Goal: Find specific fact: Find specific fact

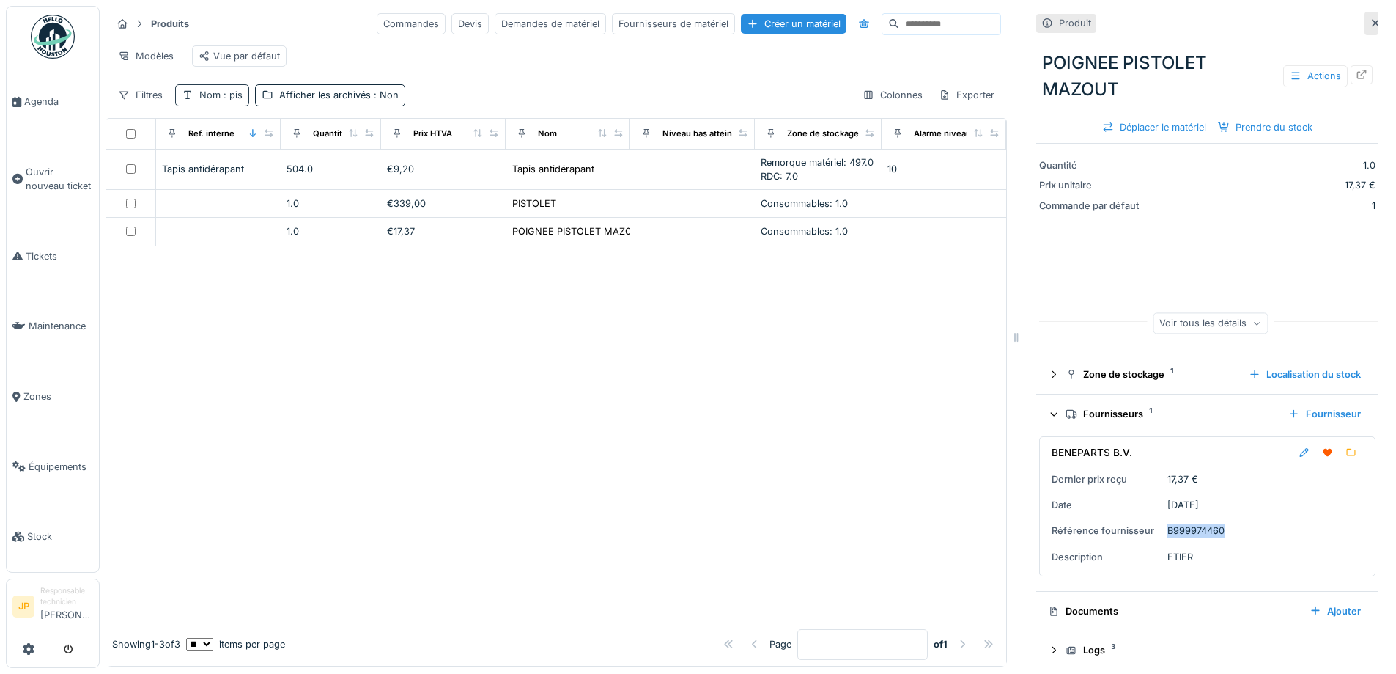
click at [205, 102] on div "Nom : pis" at bounding box center [220, 95] width 43 height 14
drag, startPoint x: 238, startPoint y: 182, endPoint x: 186, endPoint y: 207, distance: 58.0
click at [177, 188] on div "Nom est Supprimer Nom *** Ajouter une condition" at bounding box center [254, 241] width 159 height 233
type input "********"
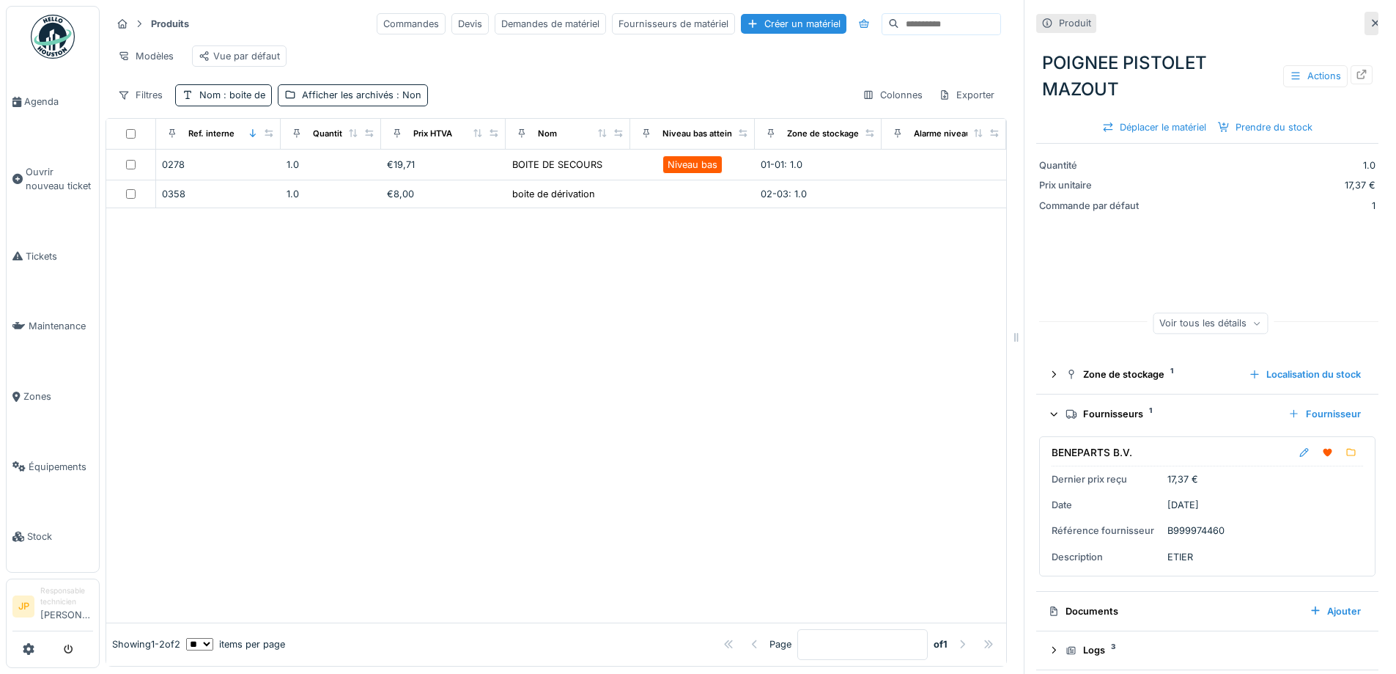
drag, startPoint x: 528, startPoint y: 394, endPoint x: 531, endPoint y: 321, distance: 72.6
click at [528, 392] on div at bounding box center [556, 414] width 900 height 413
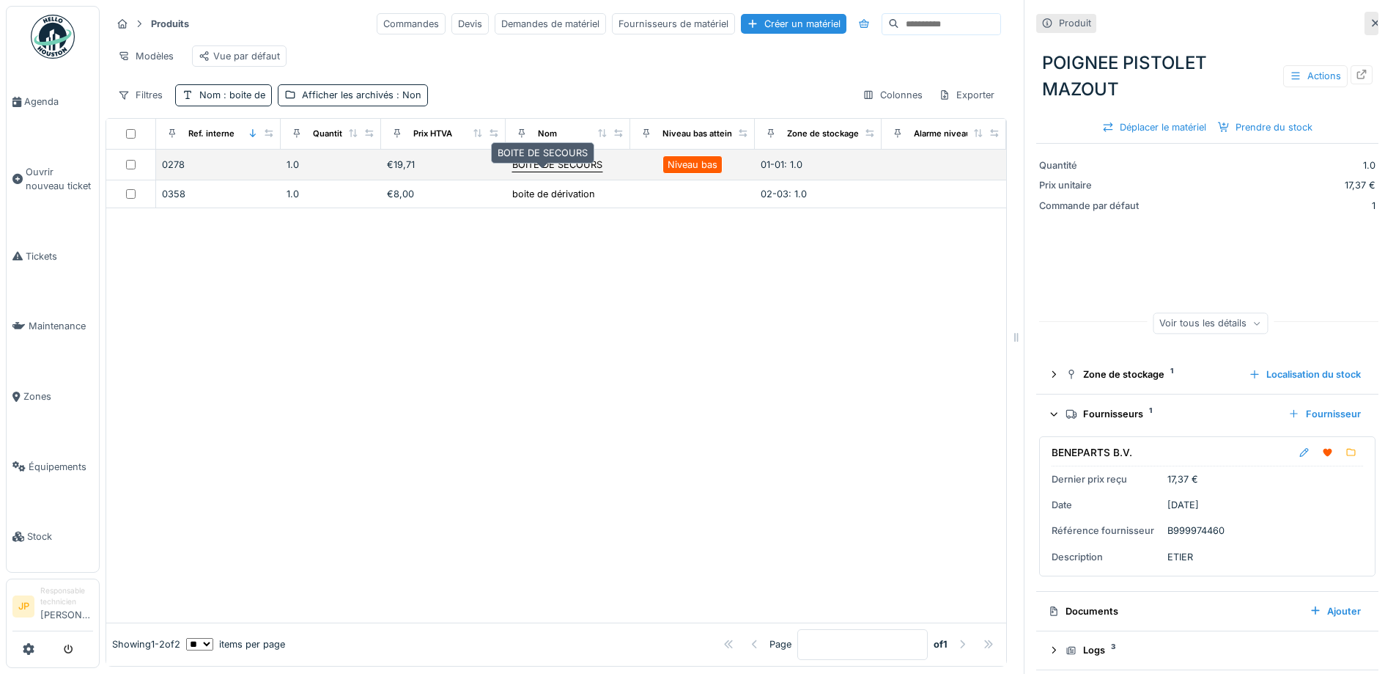
click at [545, 171] on div "BOITE DE SECOURS" at bounding box center [557, 165] width 90 height 14
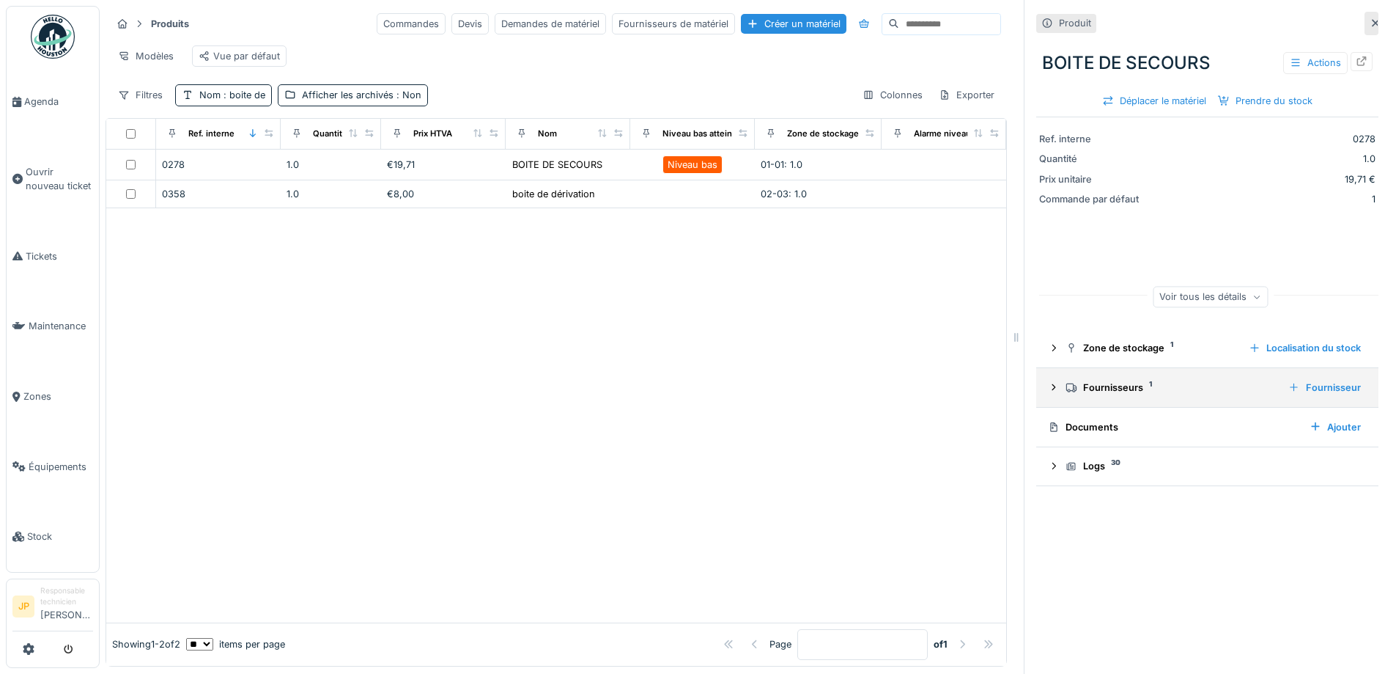
click at [1119, 394] on div "Fournisseurs 1" at bounding box center [1171, 387] width 211 height 14
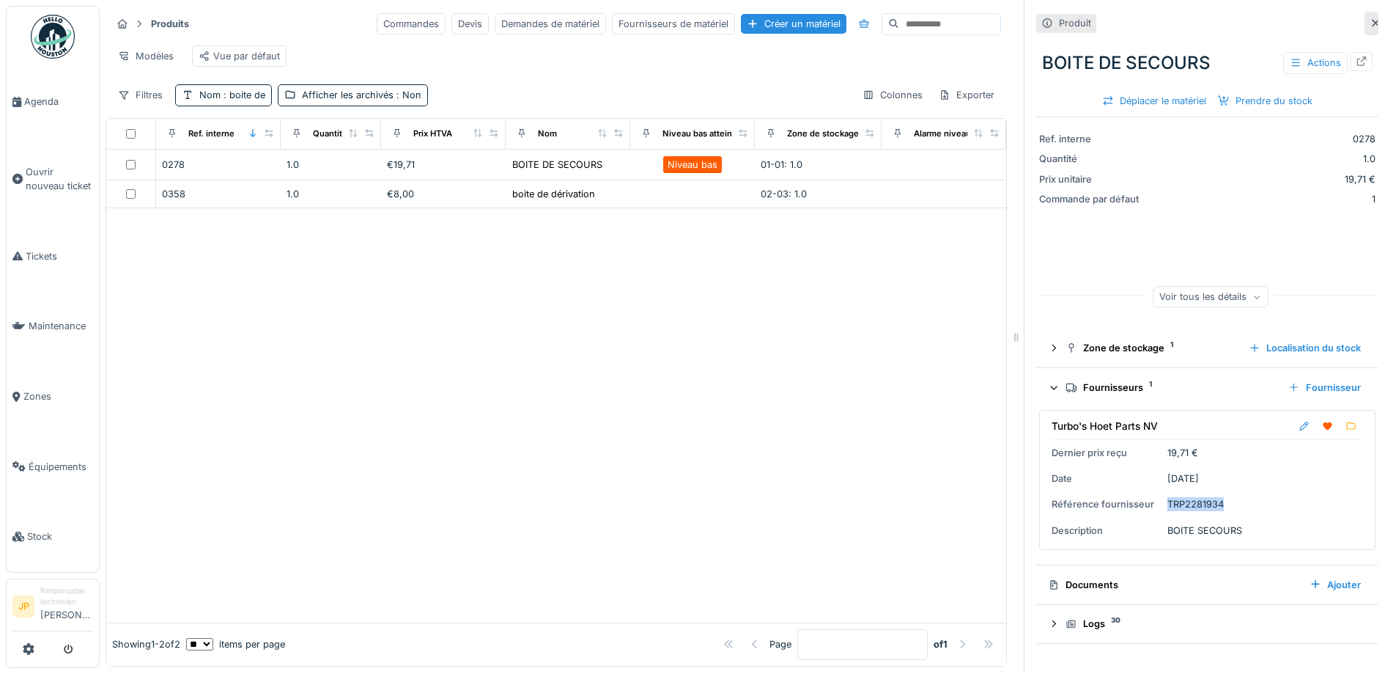
drag, startPoint x: 1218, startPoint y: 509, endPoint x: 1157, endPoint y: 511, distance: 60.9
click at [1157, 511] on div "Turbo's Hoet Parts NV Dernier prix reçu 19,71 € Date 21/08/2025 Référence fourn…" at bounding box center [1207, 480] width 336 height 140
copy div "TRP2281934"
click at [51, 460] on span "Équipements" at bounding box center [61, 467] width 64 height 14
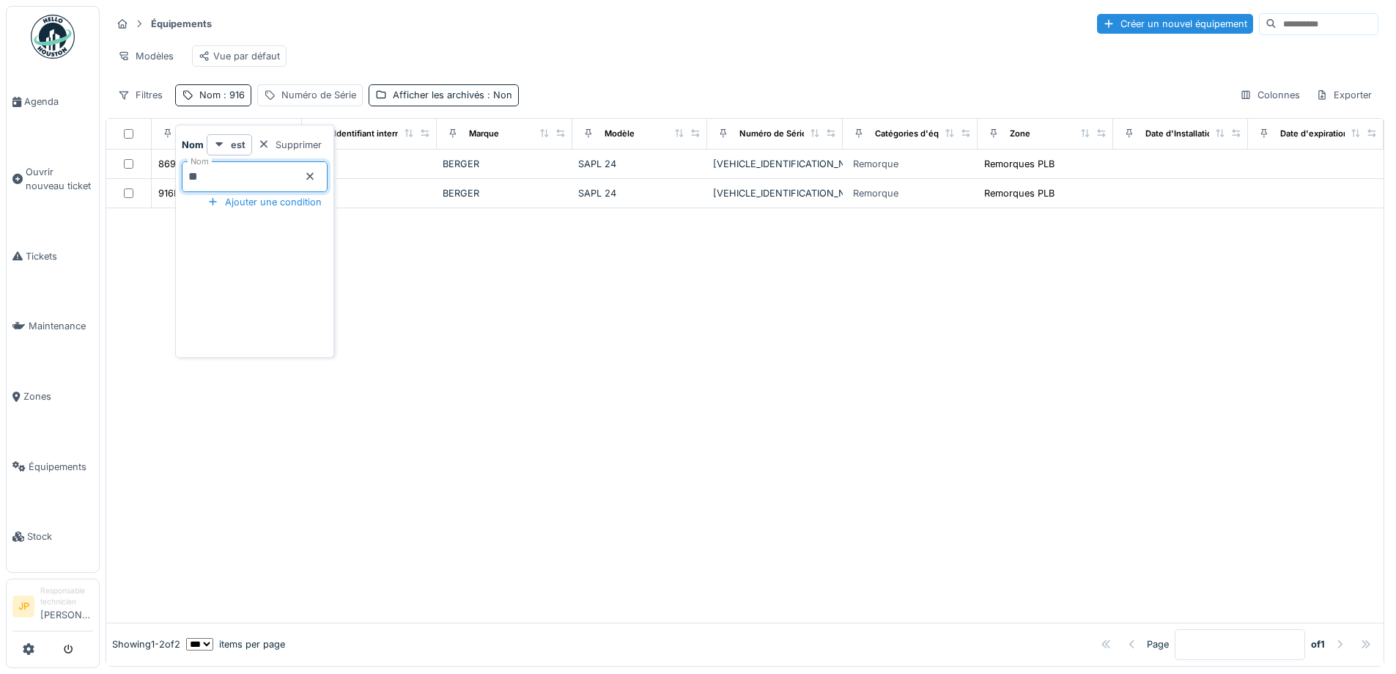
click at [612, 515] on div at bounding box center [744, 414] width 1277 height 413
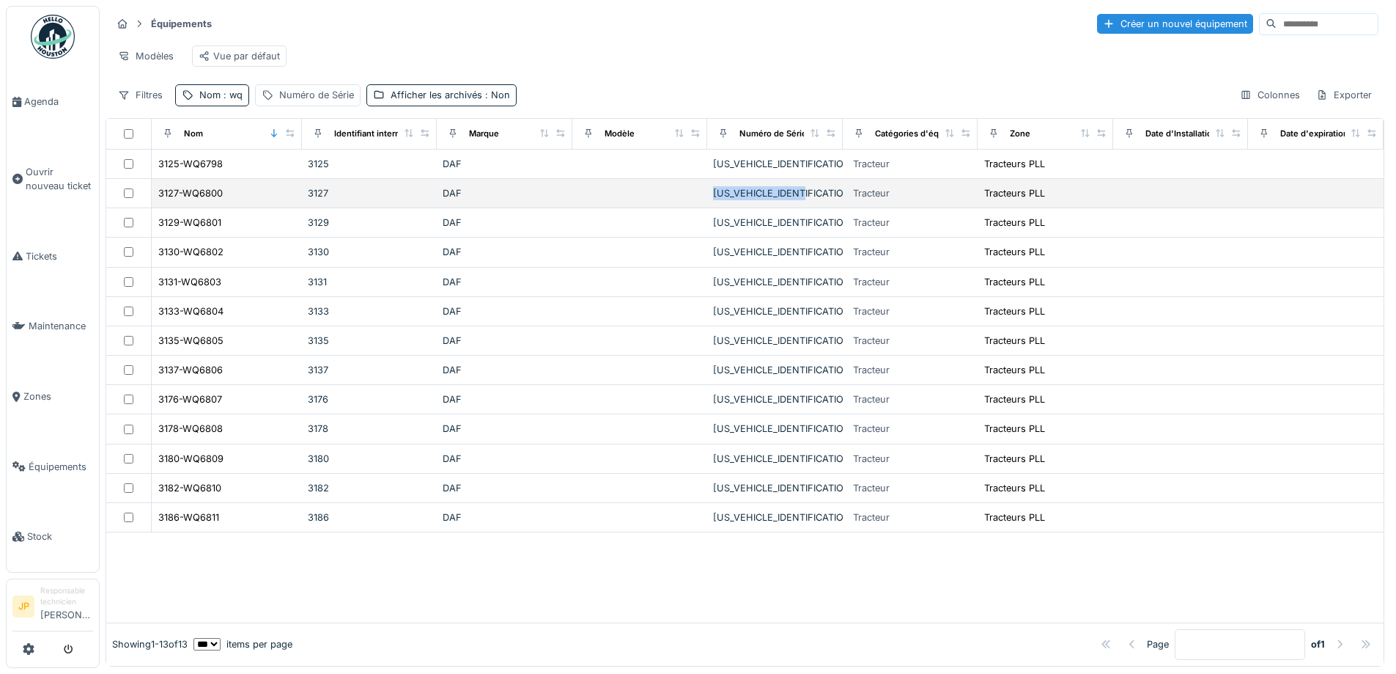
drag, startPoint x: 790, startPoint y: 211, endPoint x: 695, endPoint y: 215, distance: 94.6
click at [707, 208] on td "[US_VEHICLE_IDENTIFICATION_NUMBER]" at bounding box center [775, 193] width 136 height 29
